Goal: Information Seeking & Learning: Find specific fact

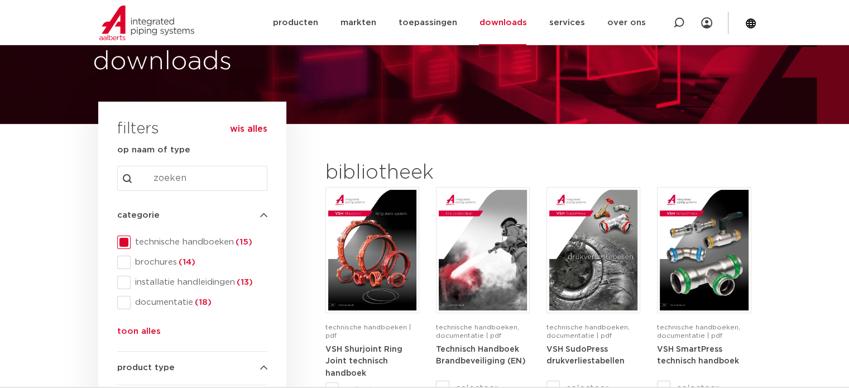
click at [131, 28] on img at bounding box center [146, 23] width 95 height 35
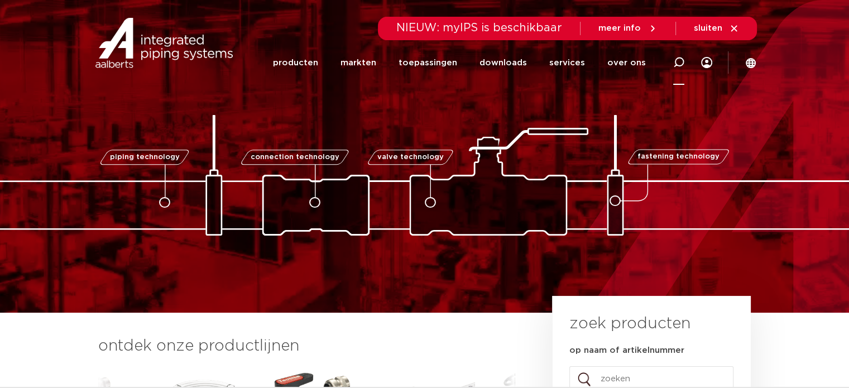
click at [675, 64] on icon at bounding box center [678, 62] width 11 height 11
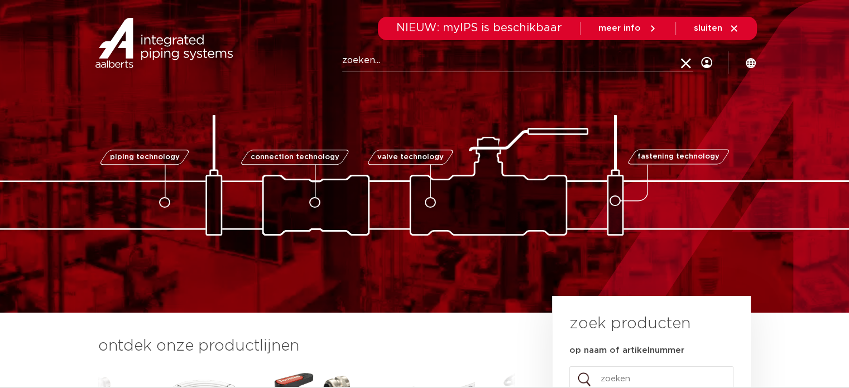
paste input "3805230"
type input "3805230"
click button "Zoeken" at bounding box center [0, 0] width 0 height 0
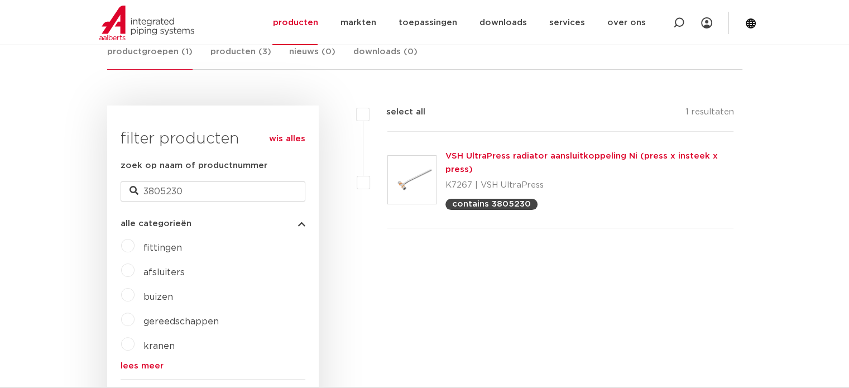
scroll to position [176, 0]
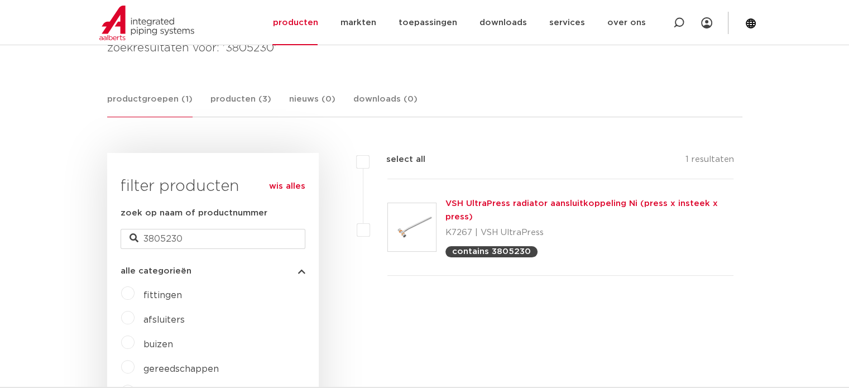
click at [520, 204] on link "VSH UltraPress radiator aansluitkoppeling Ni (press x insteek x press)" at bounding box center [582, 210] width 272 height 22
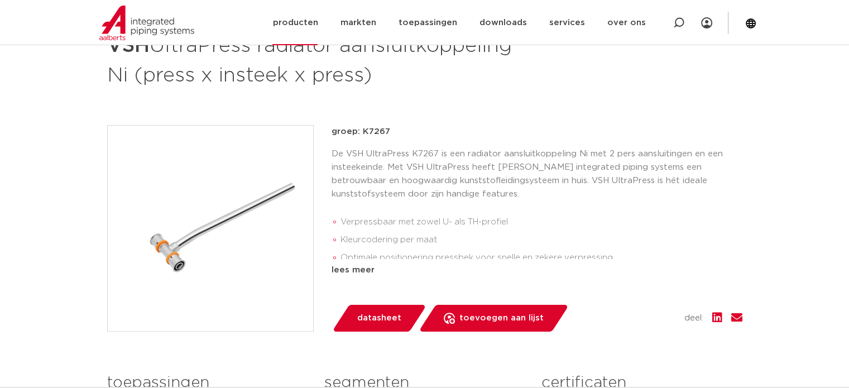
click at [169, 20] on img at bounding box center [146, 23] width 95 height 35
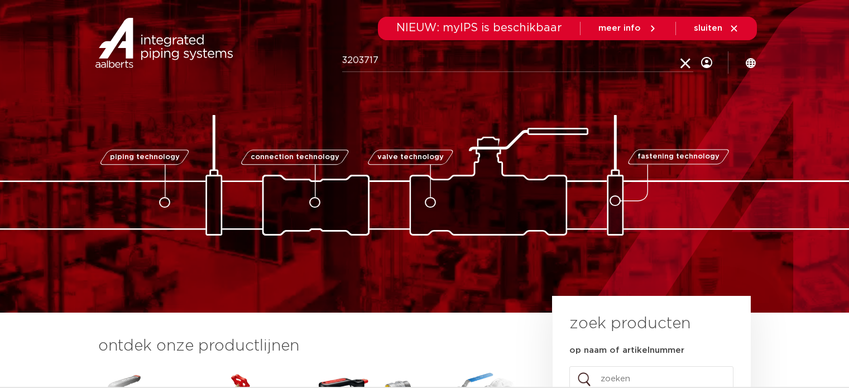
type input "3203717"
click button "Zoeken" at bounding box center [0, 0] width 0 height 0
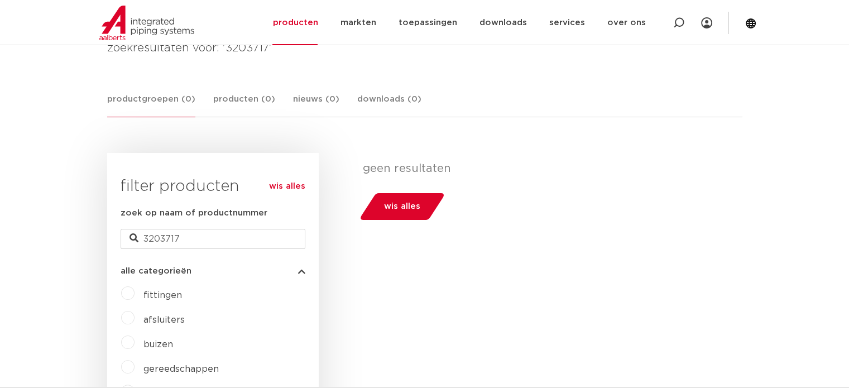
scroll to position [232, 0]
